Goal: Task Accomplishment & Management: Use online tool/utility

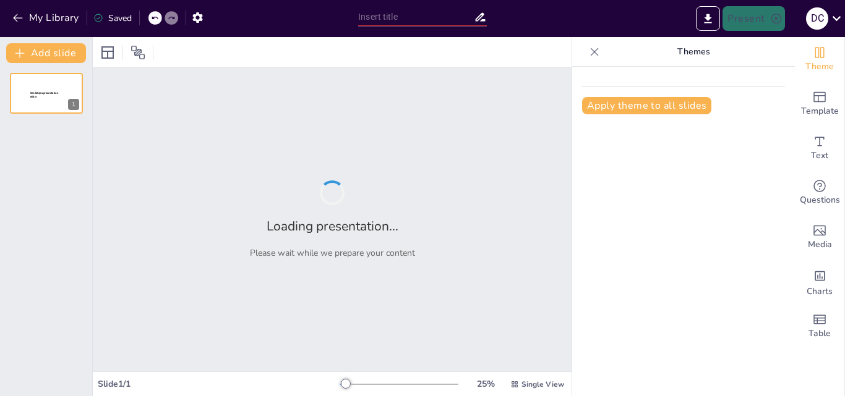
type input "Conectividad Comunitaria en [GEOGRAPHIC_DATA]: Un Proyecto para el Futuro Digit…"
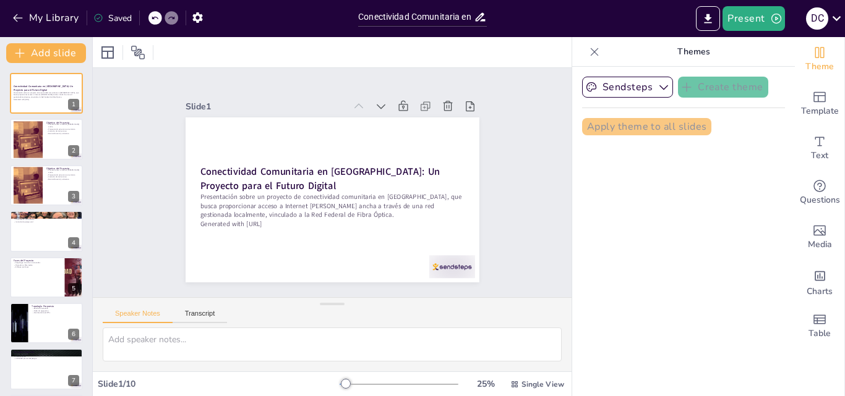
click at [741, 12] on button "Present" at bounding box center [753, 18] width 62 height 25
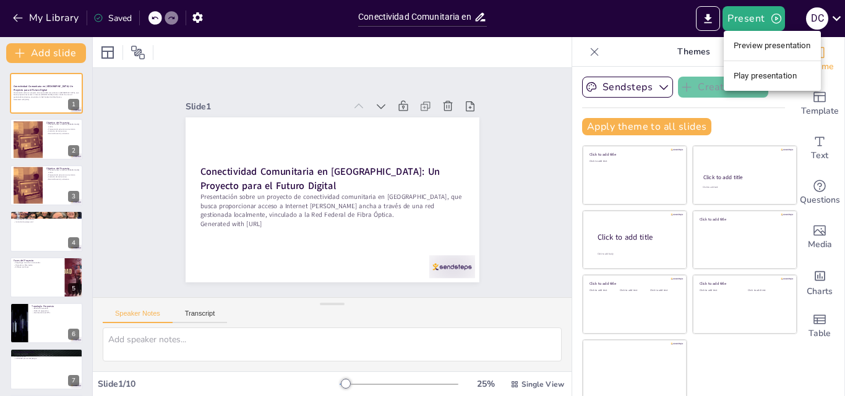
click at [29, 234] on div at bounding box center [422, 198] width 845 height 396
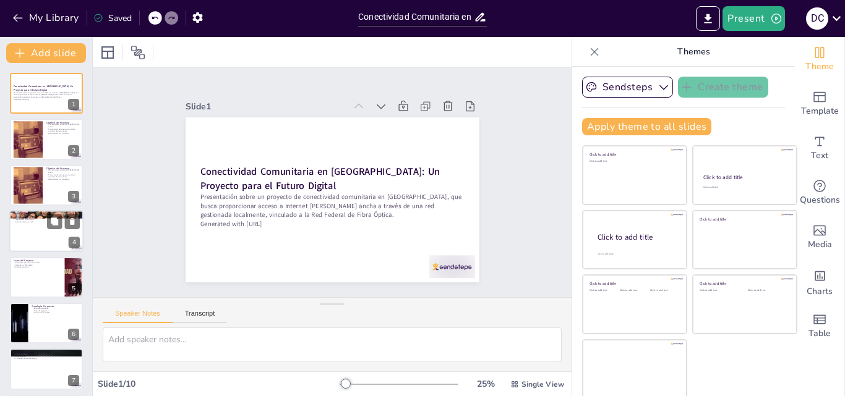
click at [28, 231] on div at bounding box center [46, 231] width 74 height 42
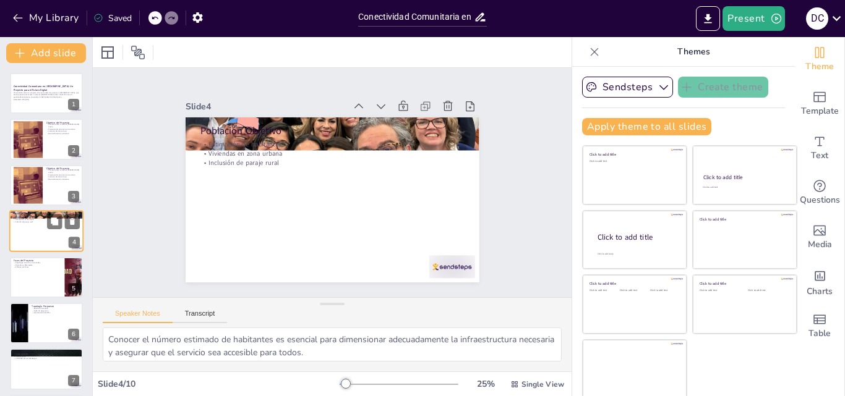
scroll to position [2, 0]
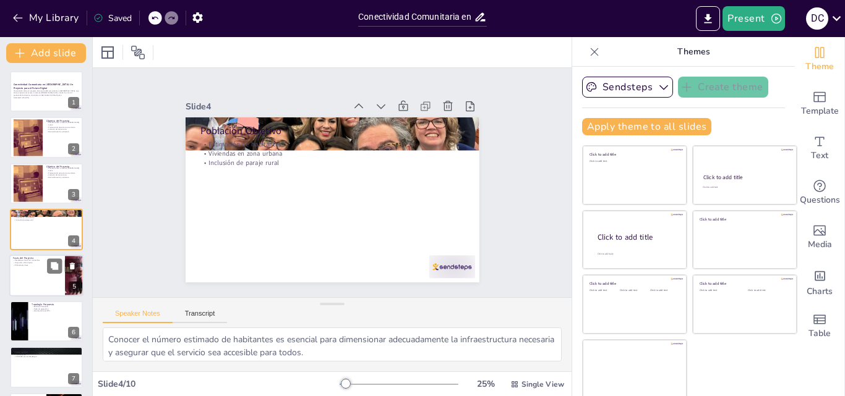
click at [35, 279] on div at bounding box center [46, 276] width 74 height 42
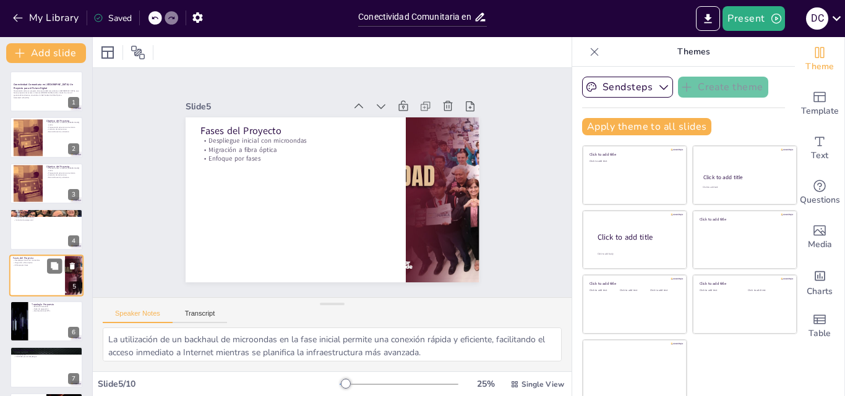
scroll to position [48, 0]
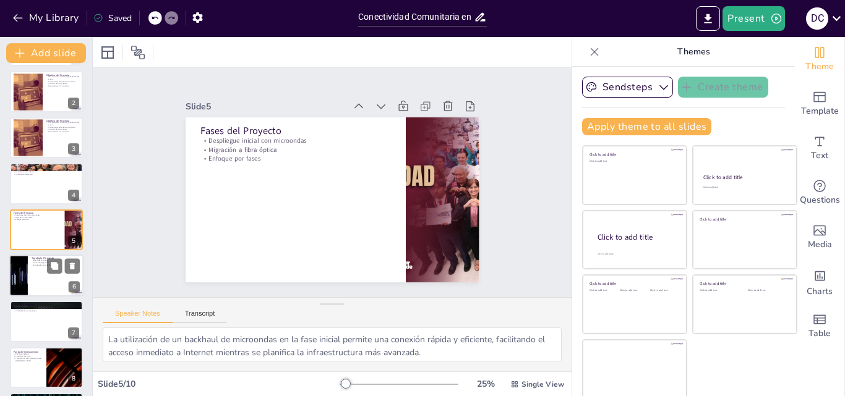
click at [35, 280] on div at bounding box center [46, 276] width 74 height 42
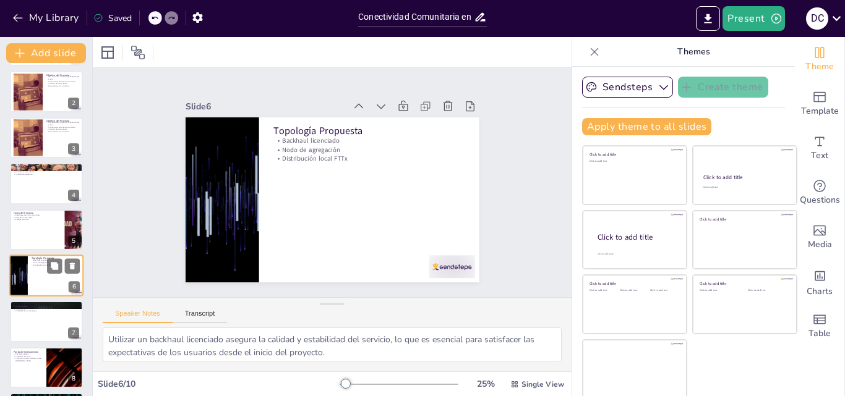
scroll to position [94, 0]
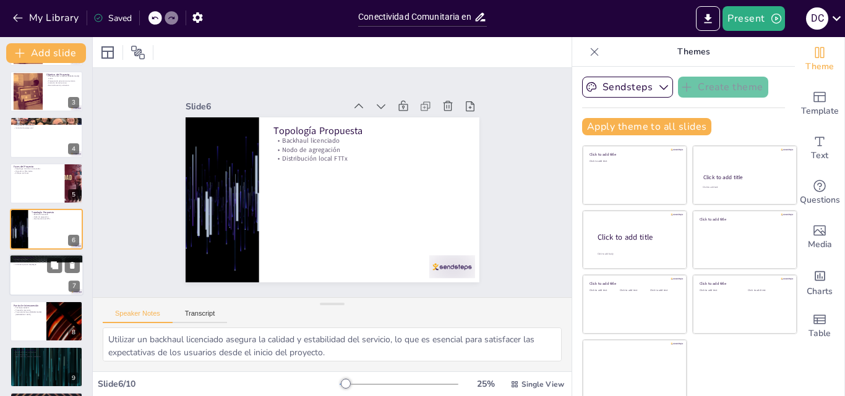
click at [36, 270] on div at bounding box center [46, 276] width 74 height 42
type textarea "Elegir un predio municipal para el despliegue es beneficioso, ya que puede faci…"
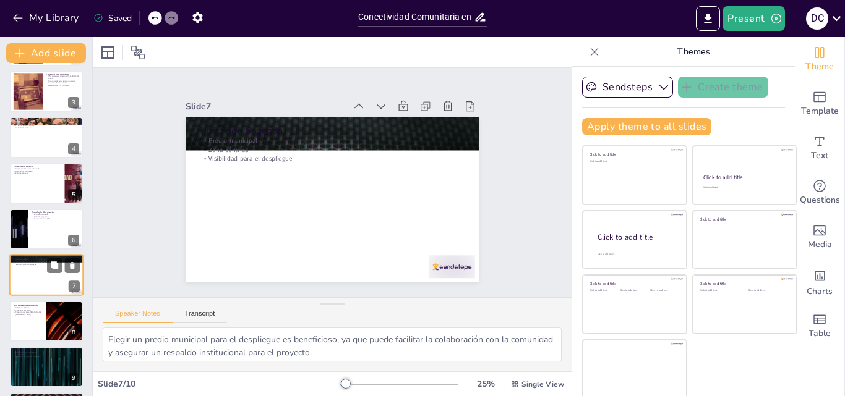
scroll to position [140, 0]
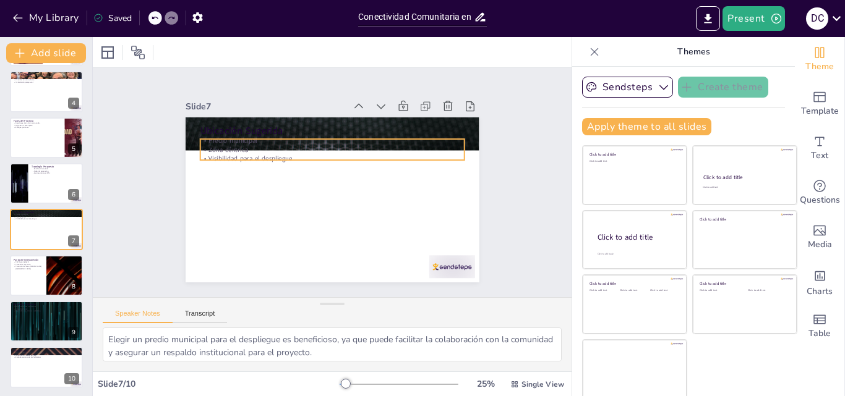
click at [238, 141] on p "Zona céntrica" at bounding box center [334, 150] width 263 height 36
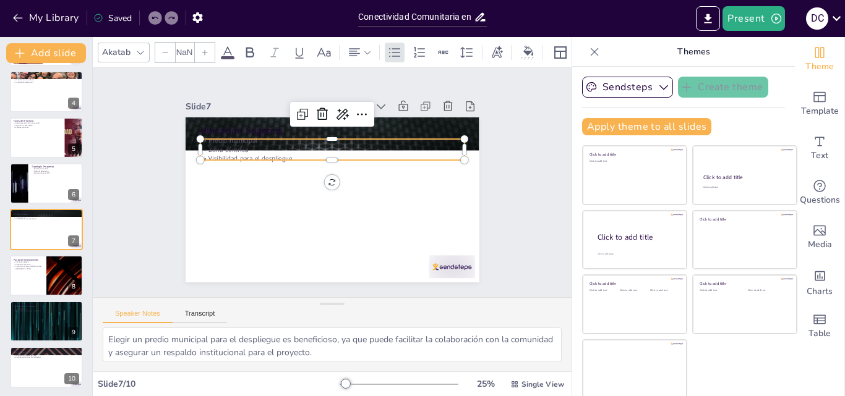
type input "32"
click at [34, 275] on div at bounding box center [46, 276] width 74 height 42
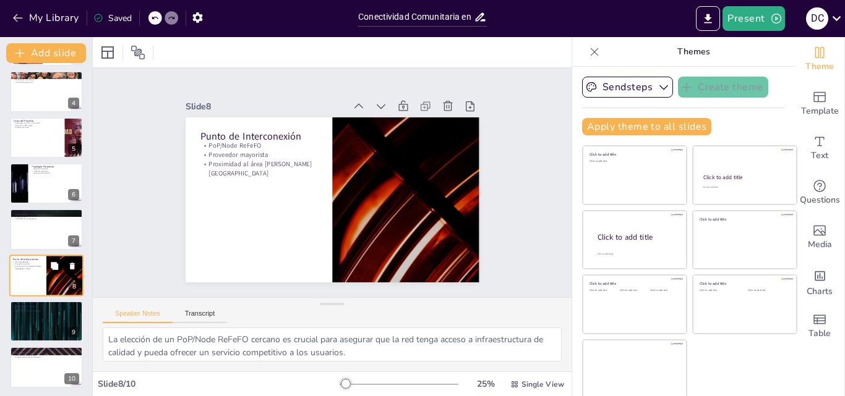
scroll to position [142, 0]
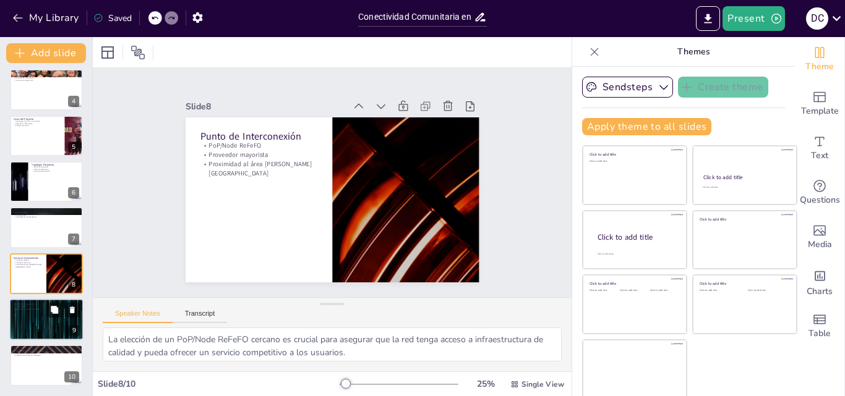
click at [32, 320] on div at bounding box center [46, 320] width 74 height 42
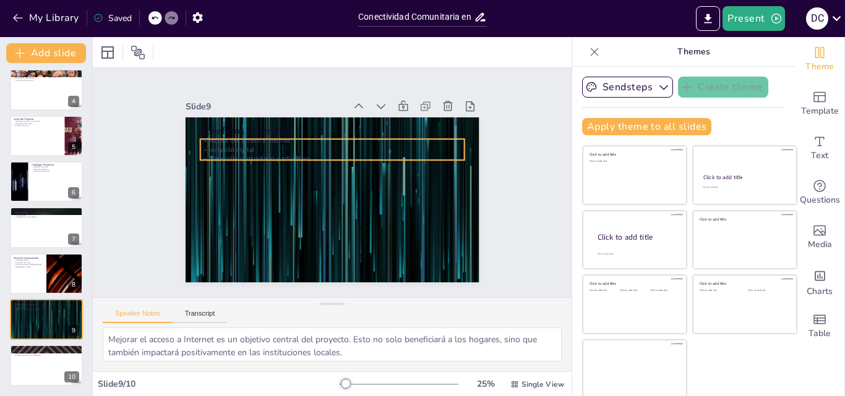
click at [238, 152] on p "Desarrollo comunitario y educativo" at bounding box center [334, 158] width 263 height 36
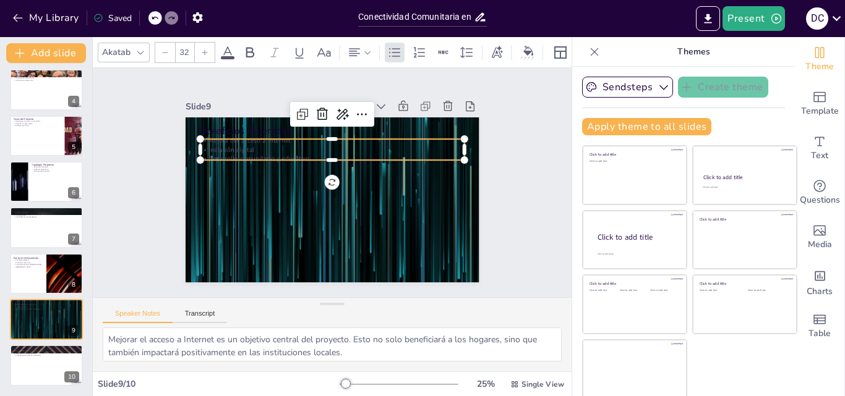
click at [249, 145] on p "Inclusión digital" at bounding box center [332, 149] width 264 height 9
click at [249, 142] on p "Inclusión digital" at bounding box center [342, 151] width 254 height 90
click at [229, 149] on p "Inclusión digital" at bounding box center [332, 149] width 264 height 9
click at [229, 149] on div "Mejora del acceso a Internet Inclusión digital Desarrollo comunitario y educati…" at bounding box center [332, 149] width 264 height 27
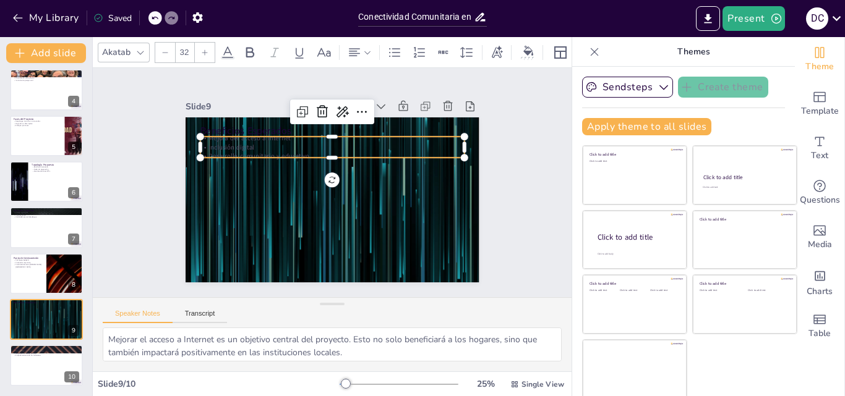
click at [226, 143] on p "Inclusión digital" at bounding box center [335, 147] width 263 height 36
drag, startPoint x: 302, startPoint y: 148, endPoint x: 192, endPoint y: 130, distance: 111.6
click at [192, 130] on div "Beneficios Esperados Mejora del acceso a Internet Inclusión digital Desarrollo …" at bounding box center [329, 199] width 322 height 223
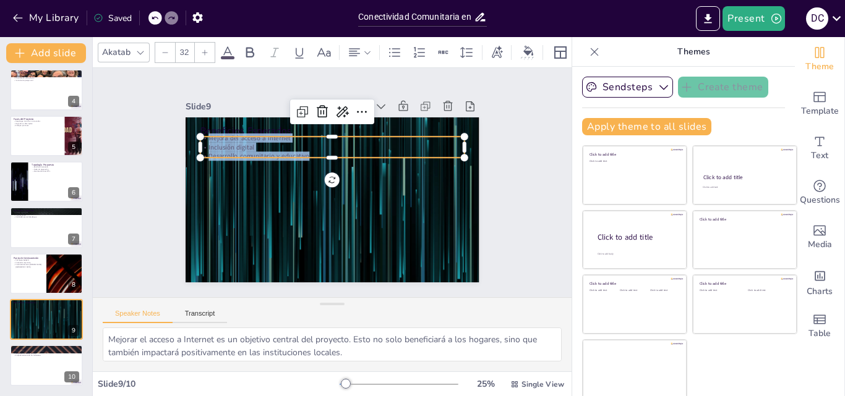
copy div "Mejora del acceso a Internet Inclusión digital Desarrollo comunitario y educati…"
click at [58, 358] on icon at bounding box center [54, 355] width 7 height 7
type textarea "Este proyecto representa una oportunidad invaluable para que la comunidad [PERS…"
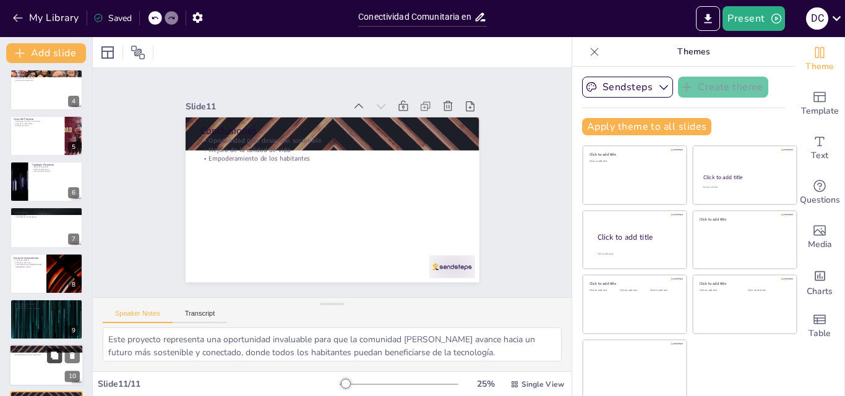
scroll to position [187, 0]
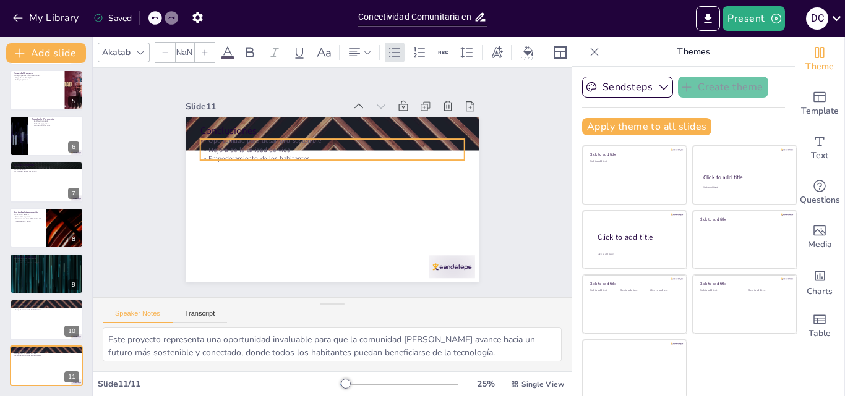
click at [291, 154] on p "Empoderamiento de los habitantes" at bounding box center [332, 158] width 264 height 9
type input "32"
click at [269, 140] on p "Mejora de la calidad de vida" at bounding box center [334, 150] width 263 height 36
click at [269, 145] on p "Mejora de la calidad de vida" at bounding box center [332, 149] width 264 height 9
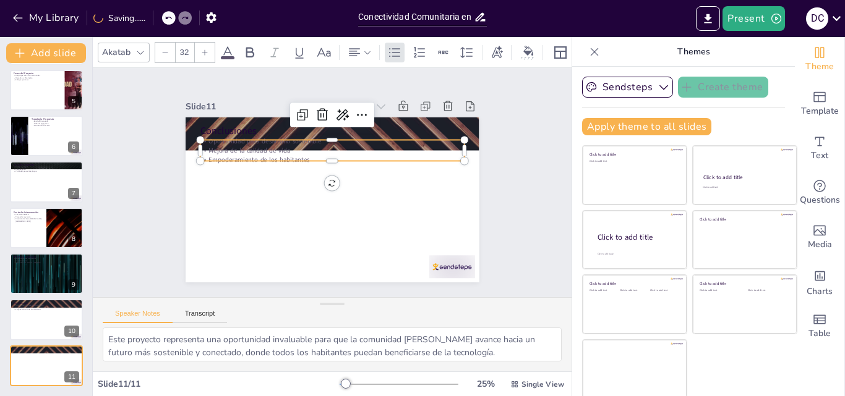
click at [202, 137] on p "Oportunidad para desarrollo sostenible" at bounding box center [332, 141] width 264 height 9
click at [205, 136] on p "Oportunidad para desarrollo sostenible" at bounding box center [336, 141] width 263 height 36
click at [202, 137] on p "Oportunidad para desarrollo sostenible" at bounding box center [332, 141] width 264 height 9
click at [296, 151] on p "Empoderamiento de los habitantes" at bounding box center [351, 196] width 163 height 219
drag, startPoint x: 281, startPoint y: 145, endPoint x: 189, endPoint y: 133, distance: 93.0
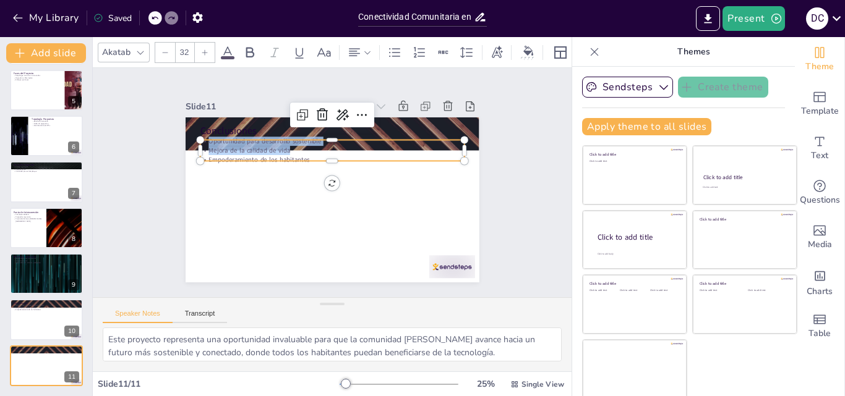
click at [189, 133] on div "Conclusiones Oportunidad para desarrollo sostenible Mejora de la calidad de vid…" at bounding box center [330, 200] width 309 height 195
copy div "Oportunidad para desarrollo sostenible Mejora de la calidad de vida"
